Goal: Ask a question: Seek information or help from site administrators or community

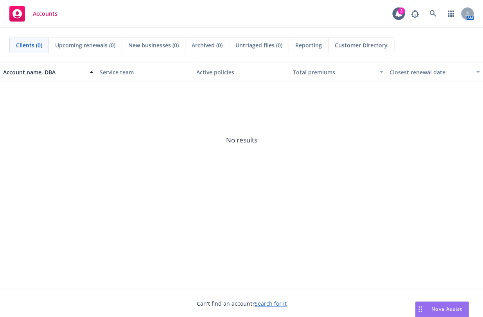
click at [77, 253] on div "Account name, DBA Service team Active policies Total premiums Closest renewal d…" at bounding box center [241, 176] width 483 height 227
click at [442, 311] on span "Nova Assist" at bounding box center [446, 308] width 31 height 7
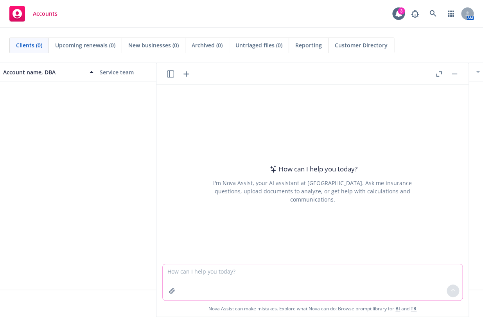
click at [245, 274] on textarea at bounding box center [312, 282] width 299 height 36
type textarea "do people who collect social security need to file yearly taxes"
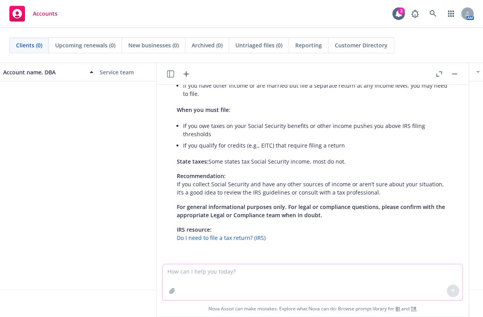
scroll to position [193, 0]
click at [197, 276] on textarea at bounding box center [312, 282] width 299 height 36
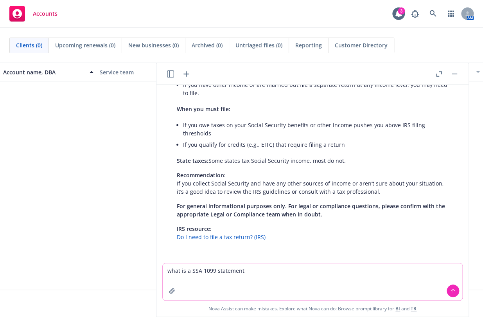
type textarea "what is a SSA 1099 statement?"
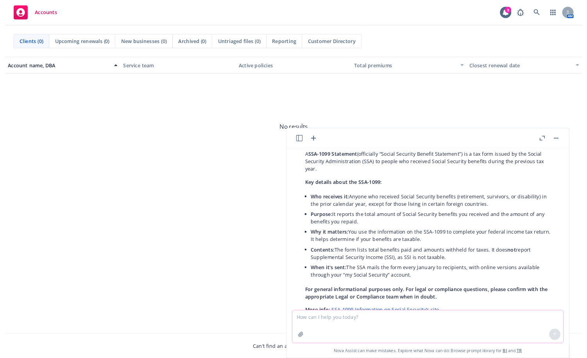
scroll to position [413, 0]
